Goal: Navigation & Orientation: Go to known website

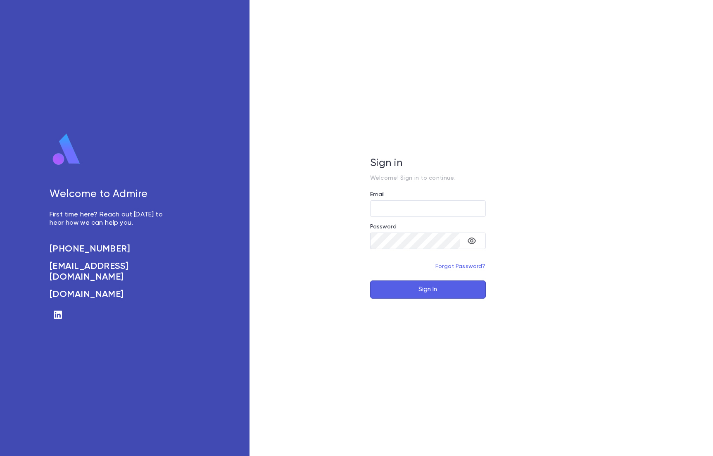
click at [254, 41] on div "Sign in Welcome! Sign in to continue. Email ​ Password ​ Forgot Password? Sign …" at bounding box center [427, 228] width 356 height 456
click at [110, 215] on div "Welcome to Admire First time here? Reach out today to hear how we can help you.…" at bounding box center [133, 219] width 167 height 173
